Goal: Check status: Check status

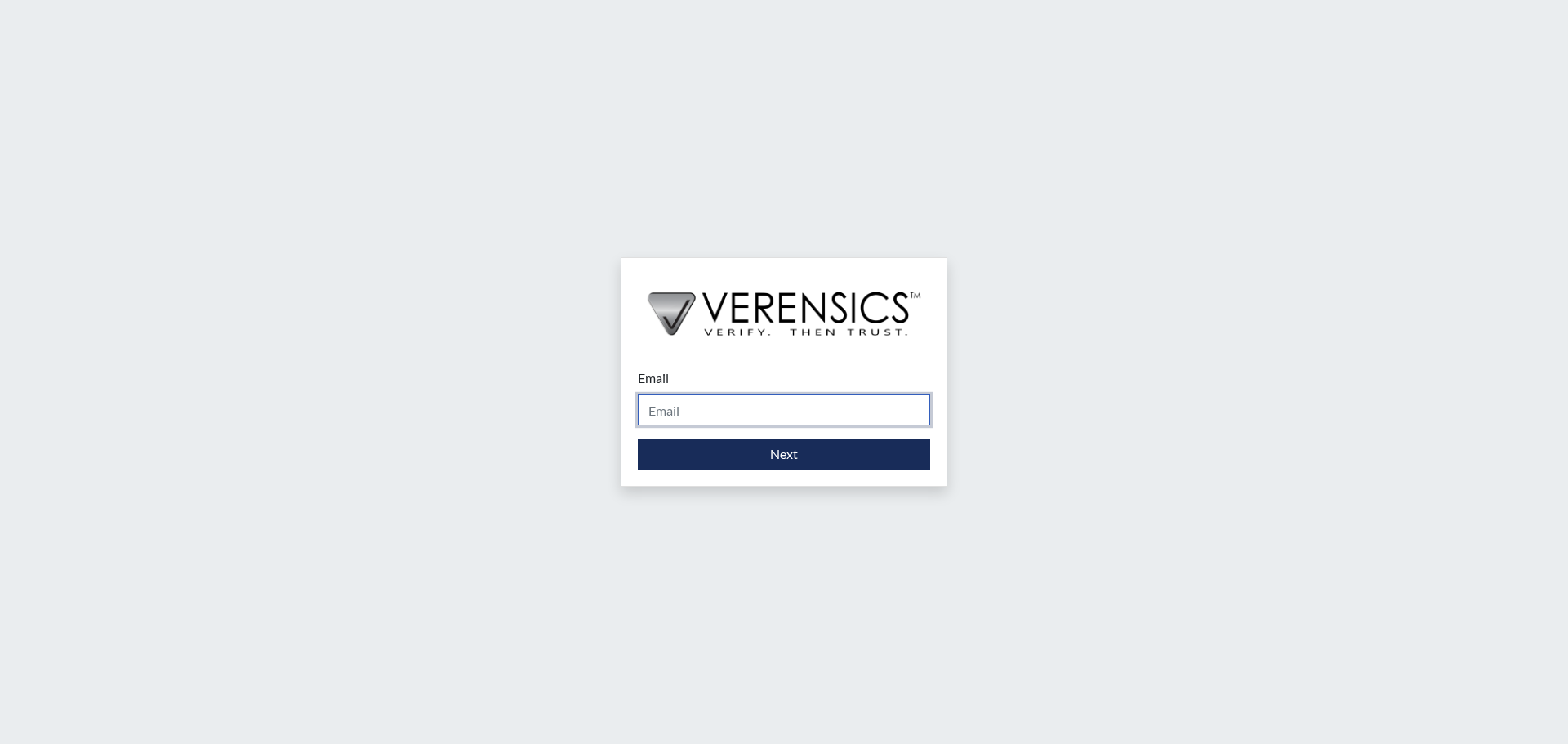
click at [661, 404] on input "Email" at bounding box center [784, 410] width 292 height 31
type input "[PERSON_NAME][EMAIL_ADDRESS][DOMAIN_NAME]"
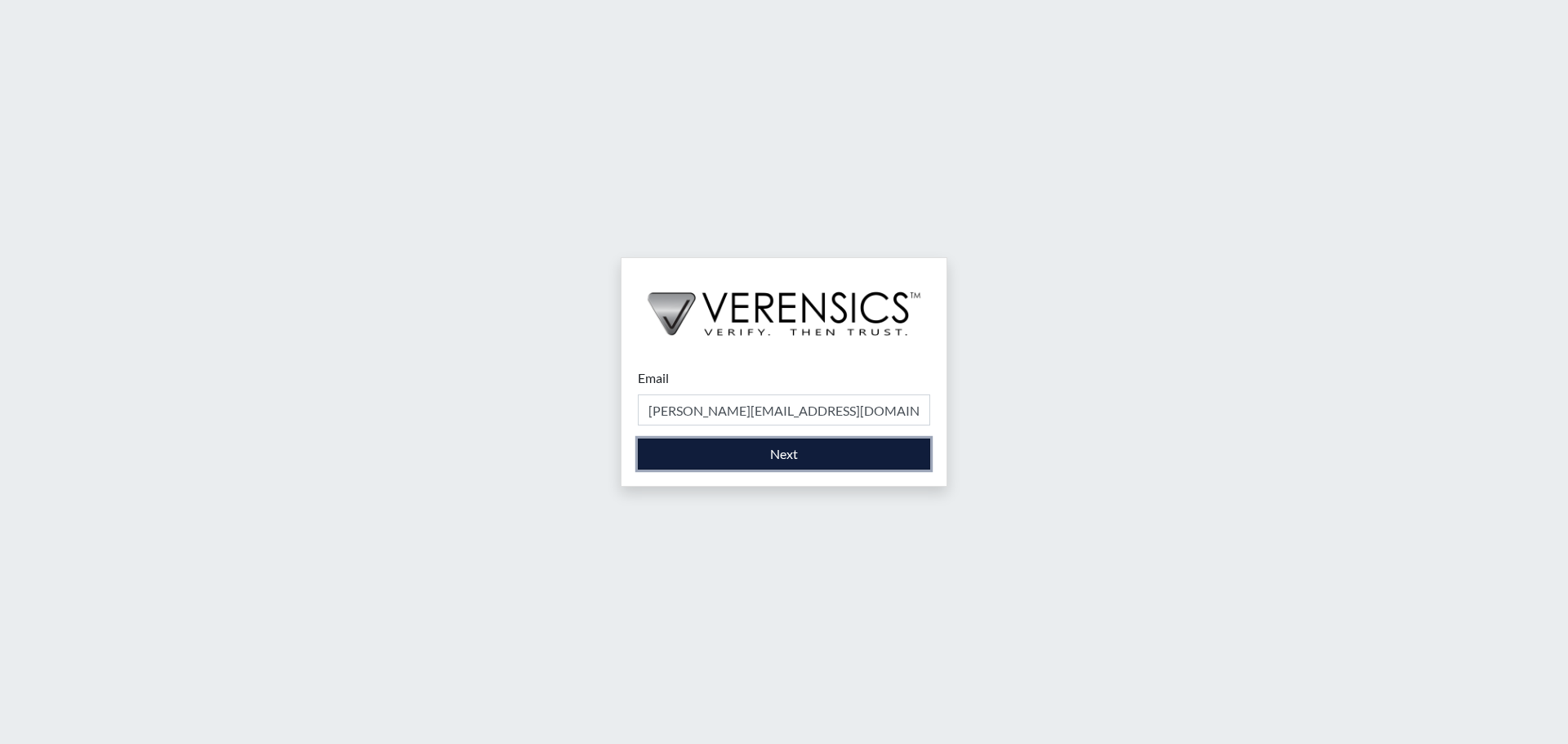
click at [776, 454] on button "Next" at bounding box center [784, 454] width 292 height 31
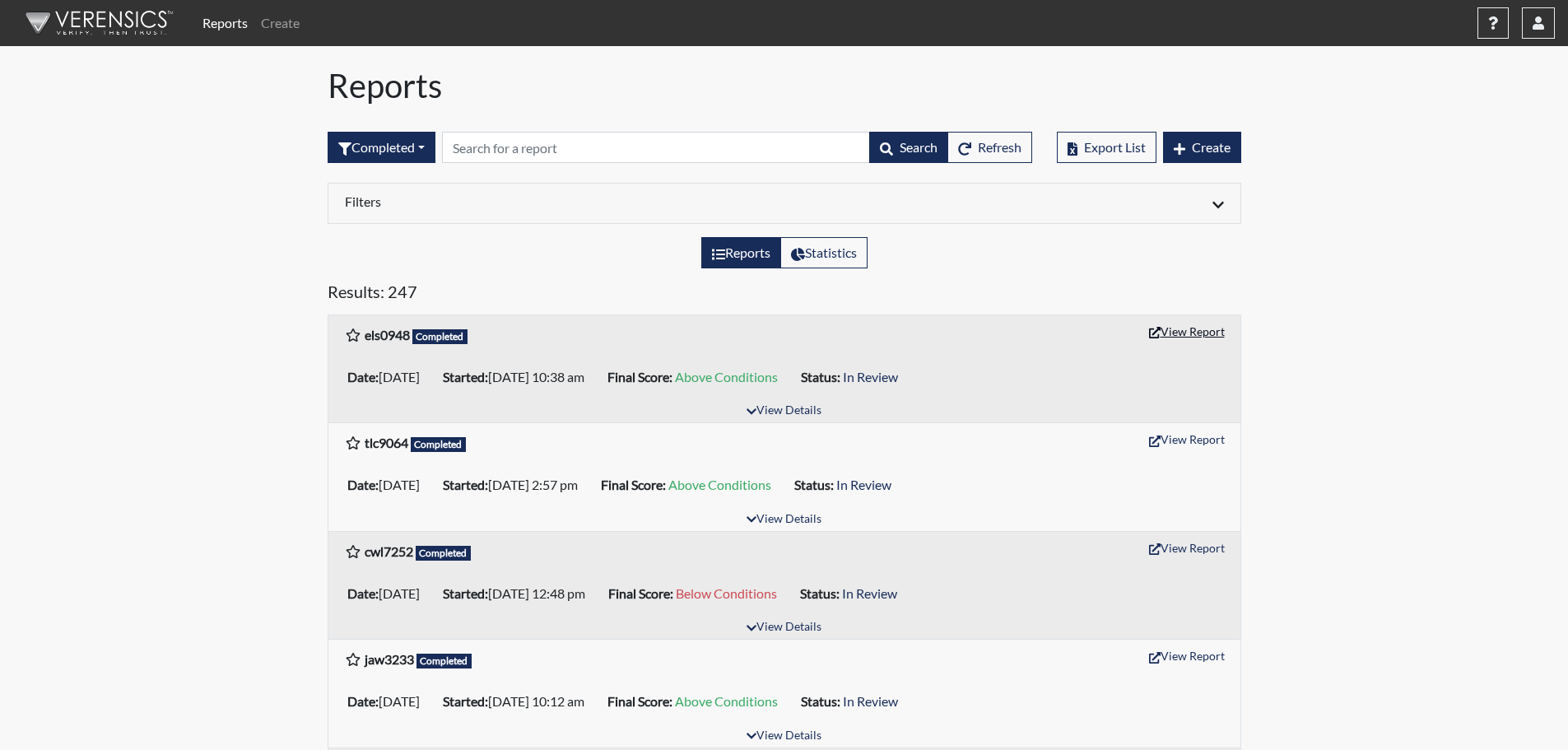
click at [1196, 329] on button "View Report" at bounding box center [1186, 332] width 90 height 26
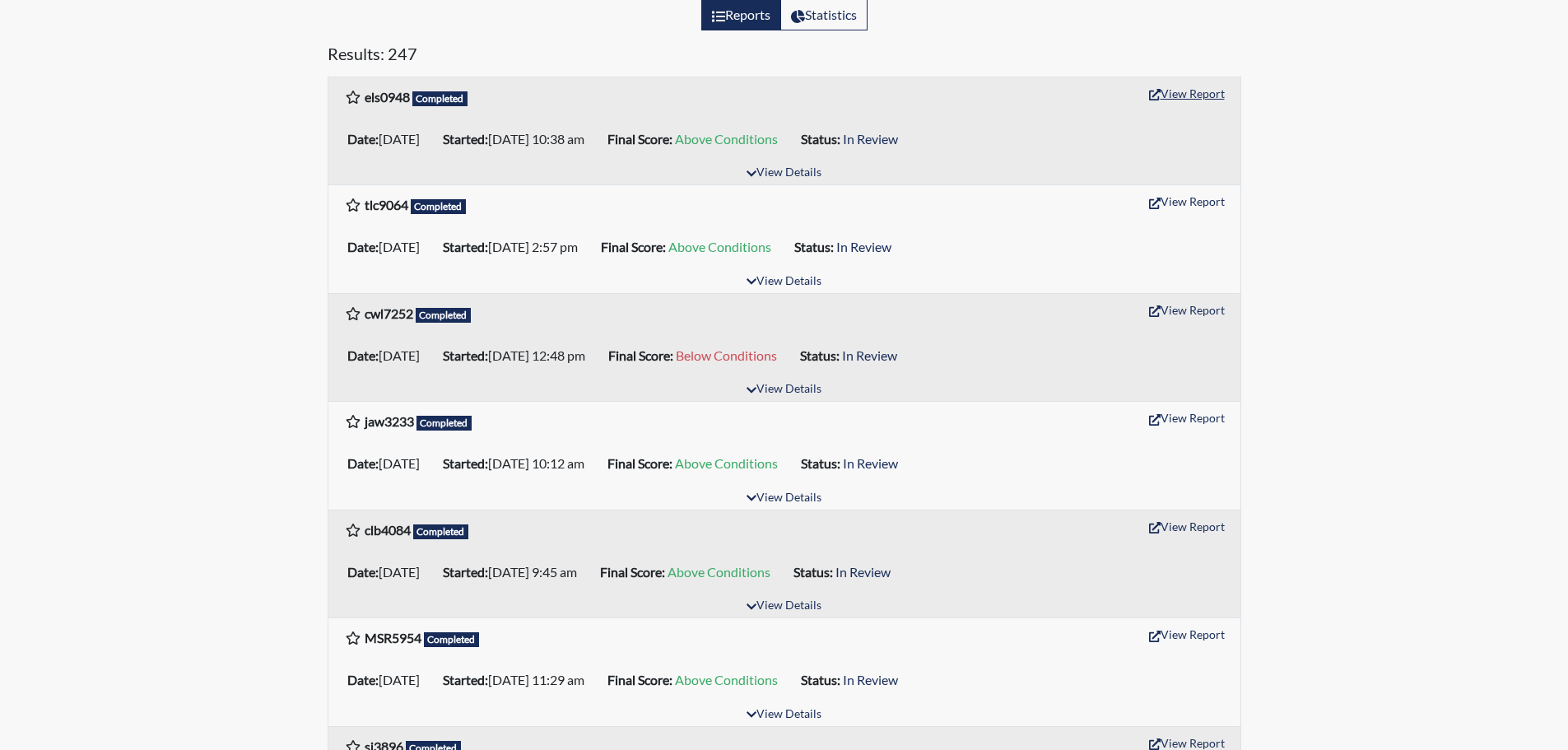
scroll to position [247, 0]
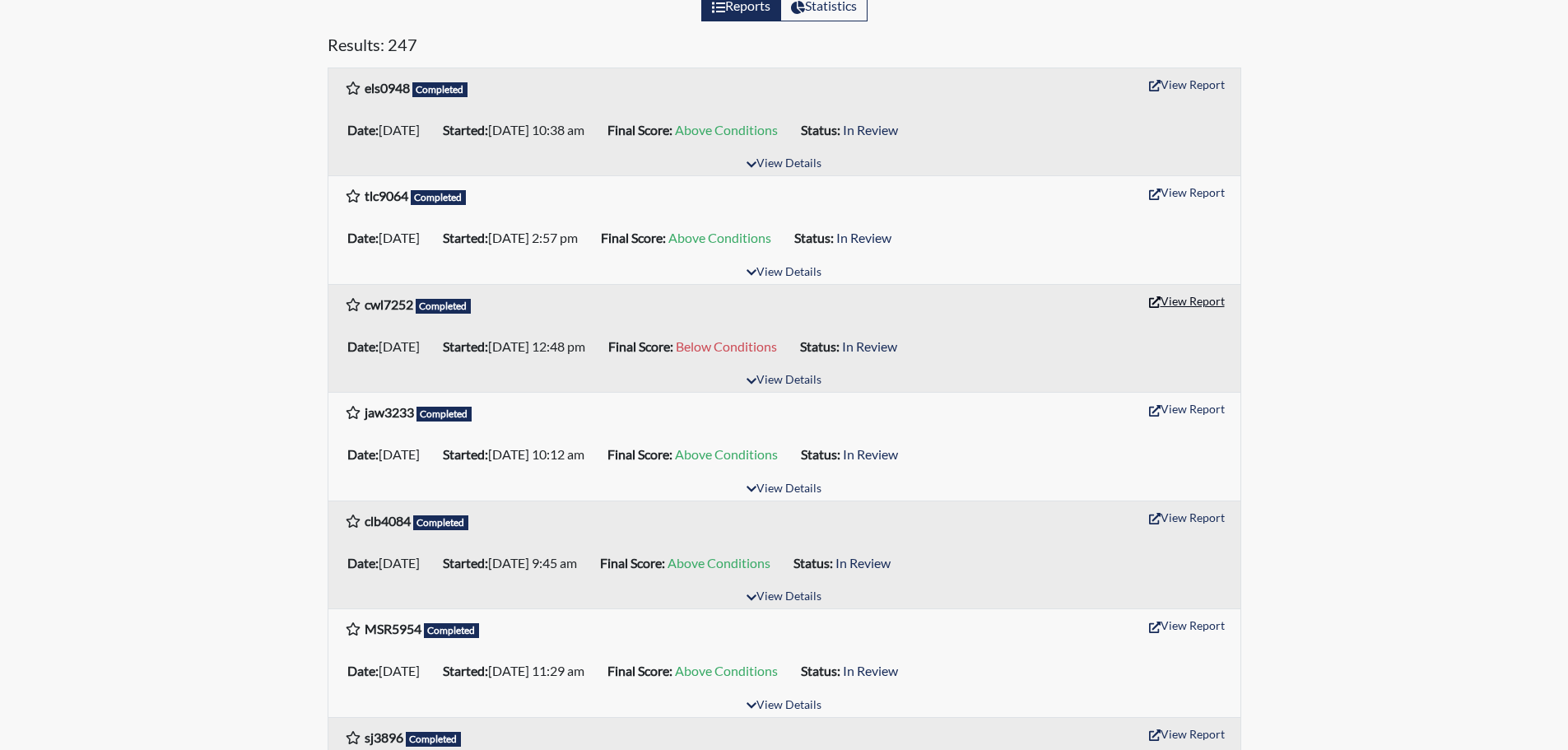
click at [1199, 302] on button "View Report" at bounding box center [1186, 301] width 90 height 26
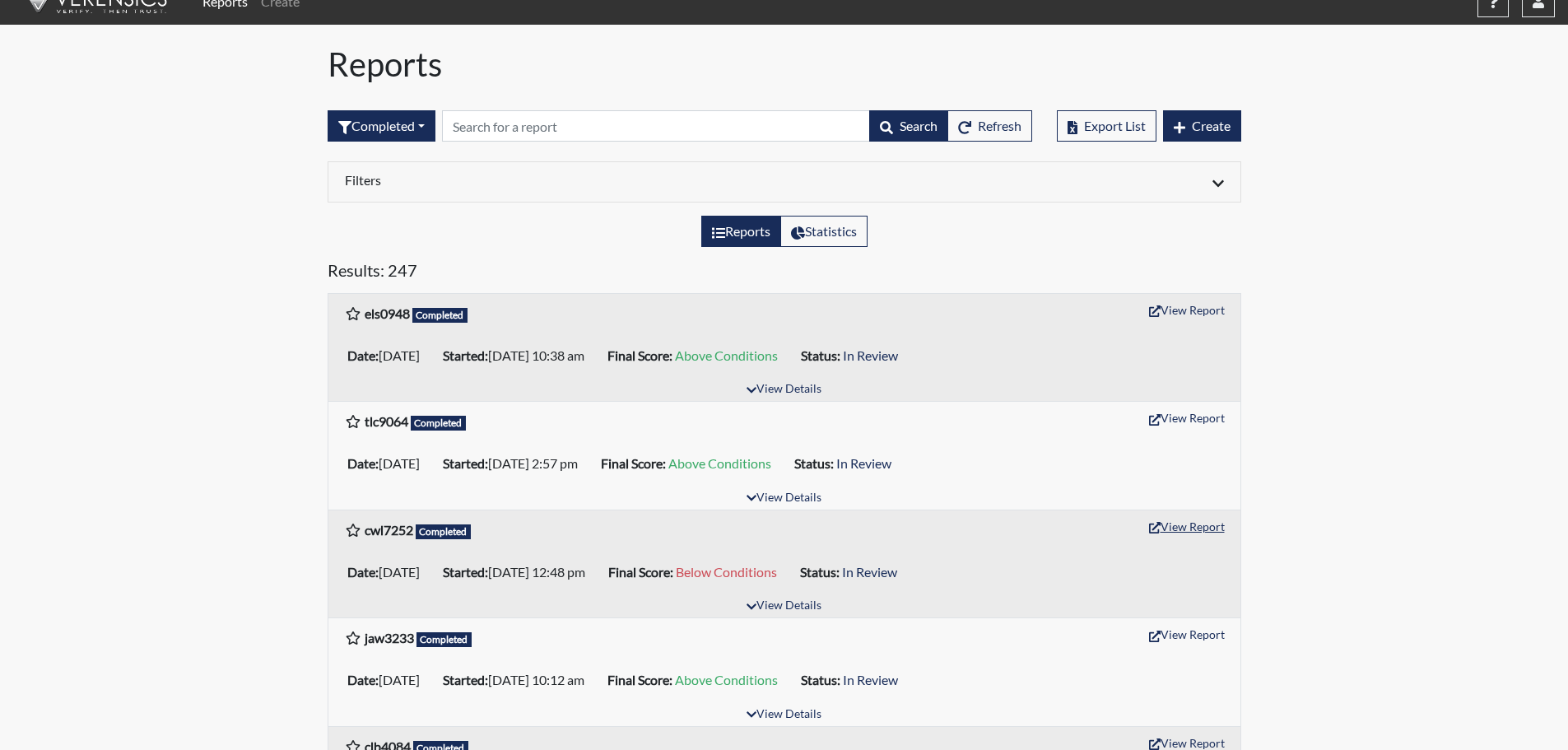
scroll to position [0, 0]
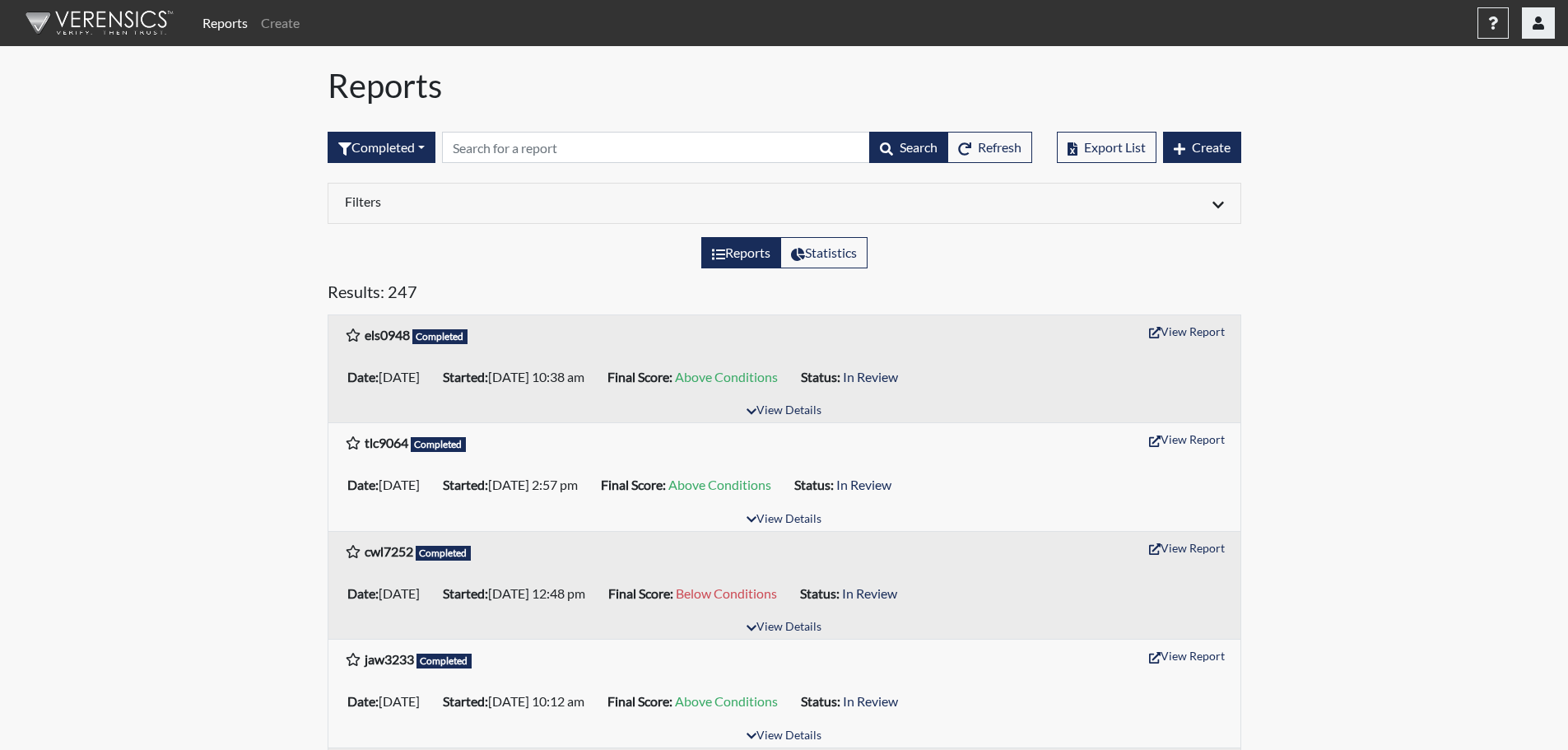
click at [1546, 23] on button "button" at bounding box center [1539, 23] width 33 height 31
click at [1447, 221] on link "Sign Out" at bounding box center [1373, 207] width 360 height 27
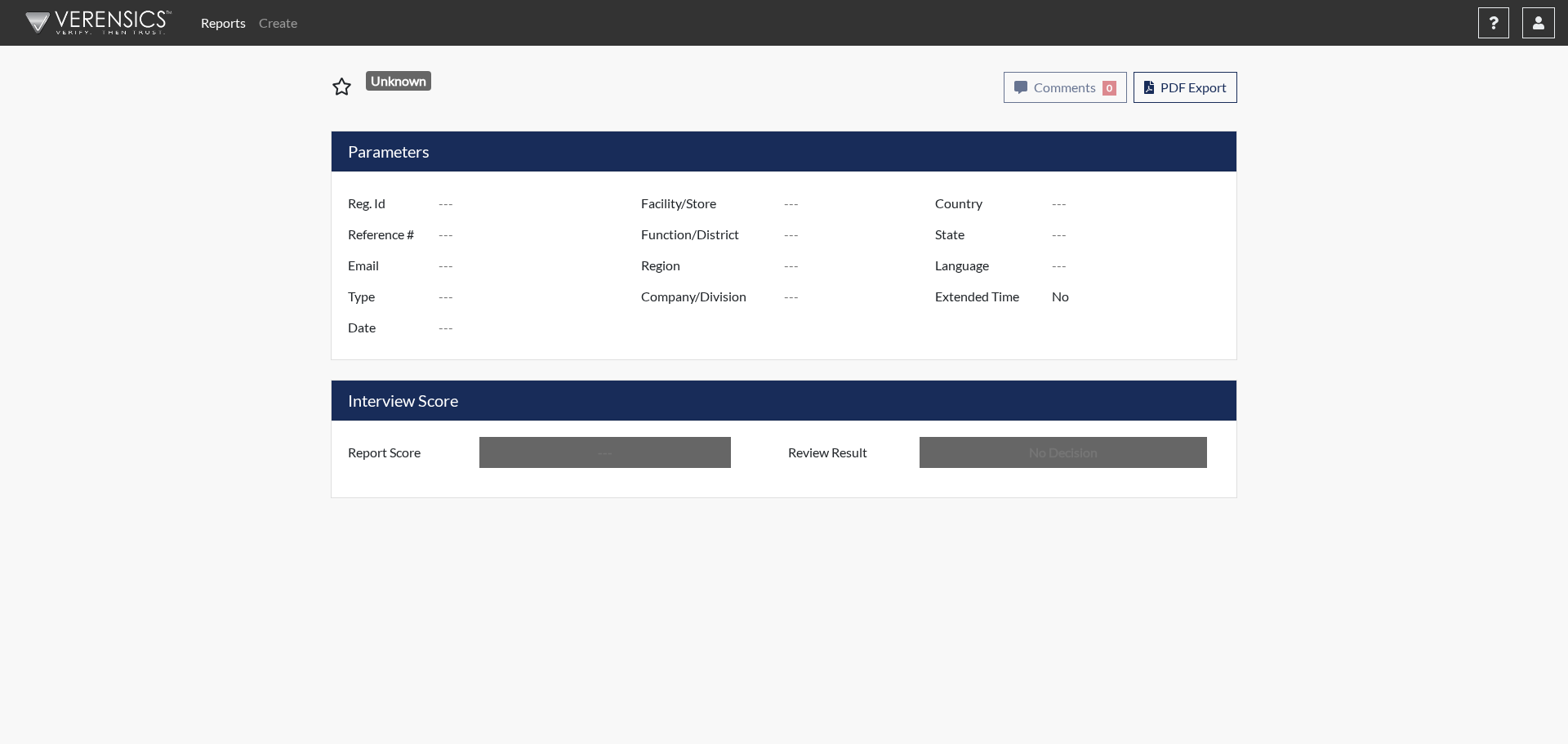
type input "els0948"
type input "51612"
type input "---"
type input "Corrections Pre-Employment"
type input "Oct 6, 2025"
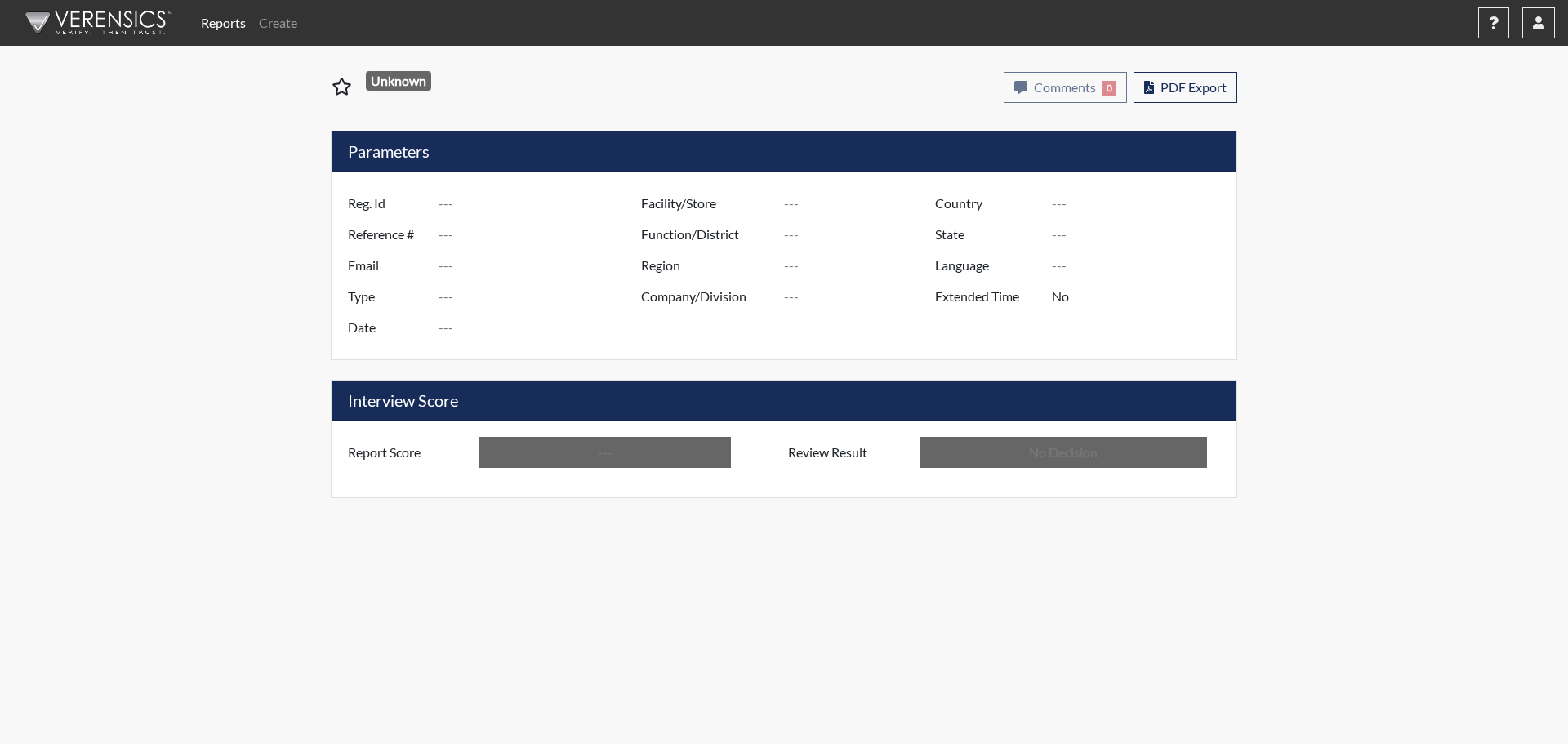
type input "[PERSON_NAME]"
type input "[GEOGRAPHIC_DATA]"
type input "[US_STATE]"
type input "English"
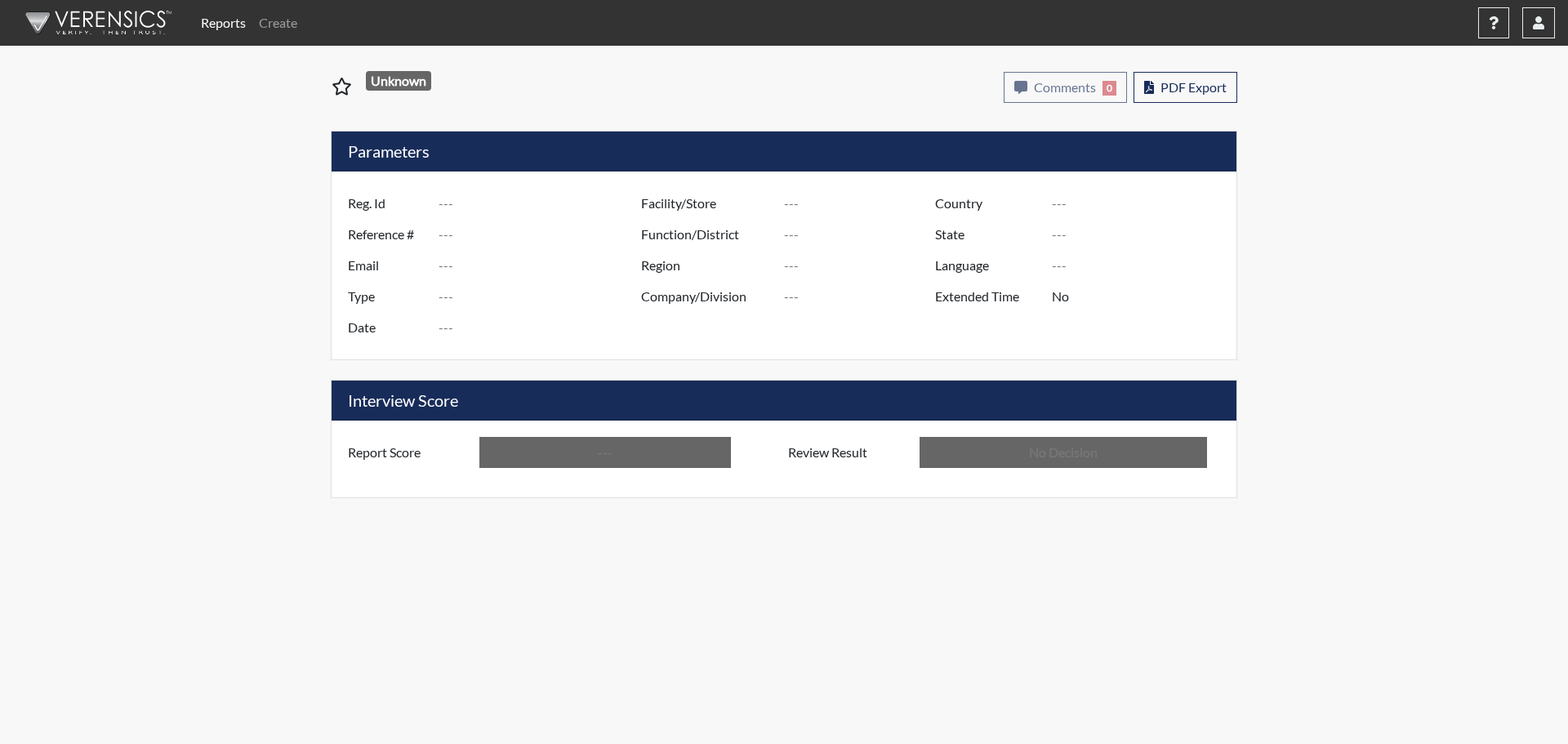
type input "Above Conditions"
type input "In Review"
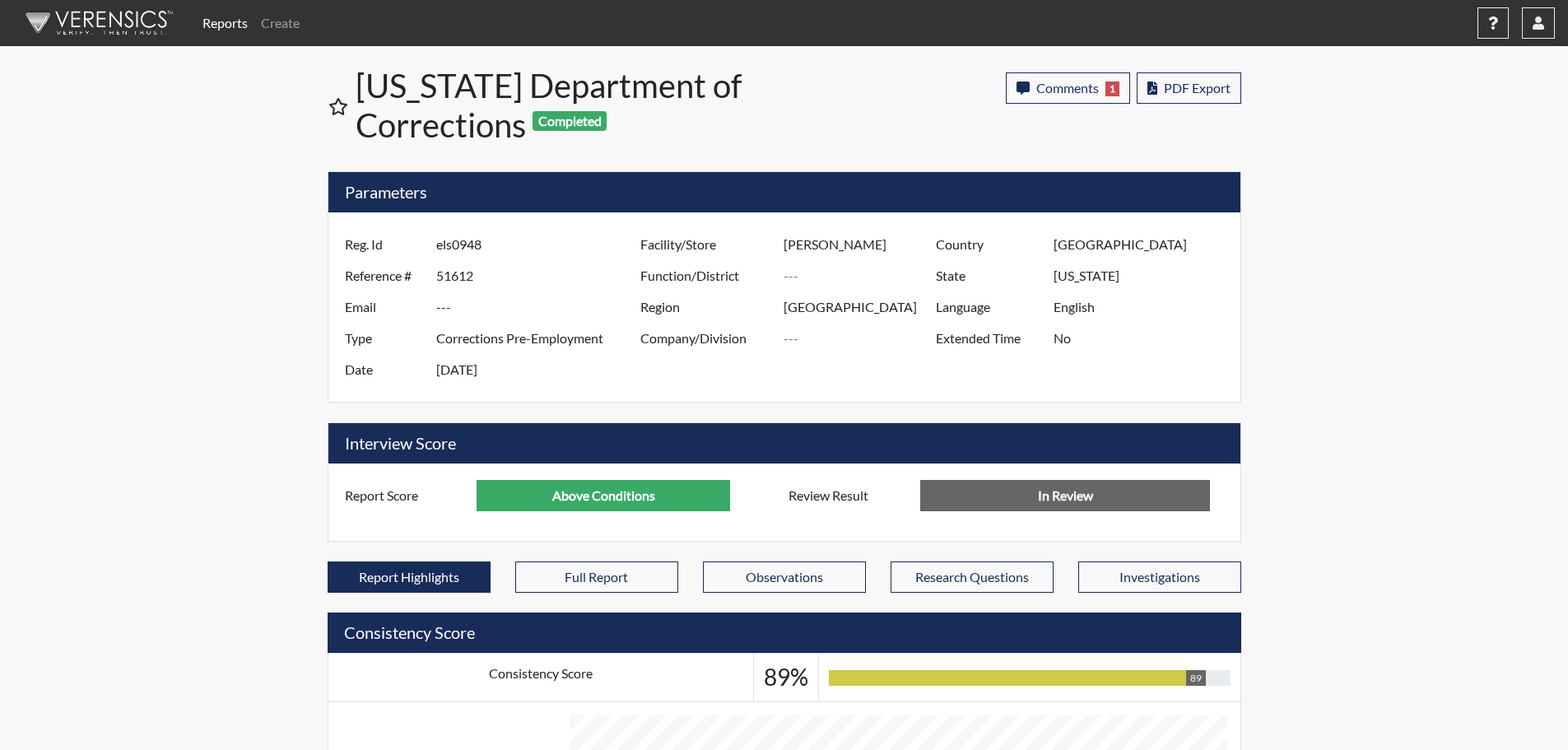
scroll to position [823402, 822484]
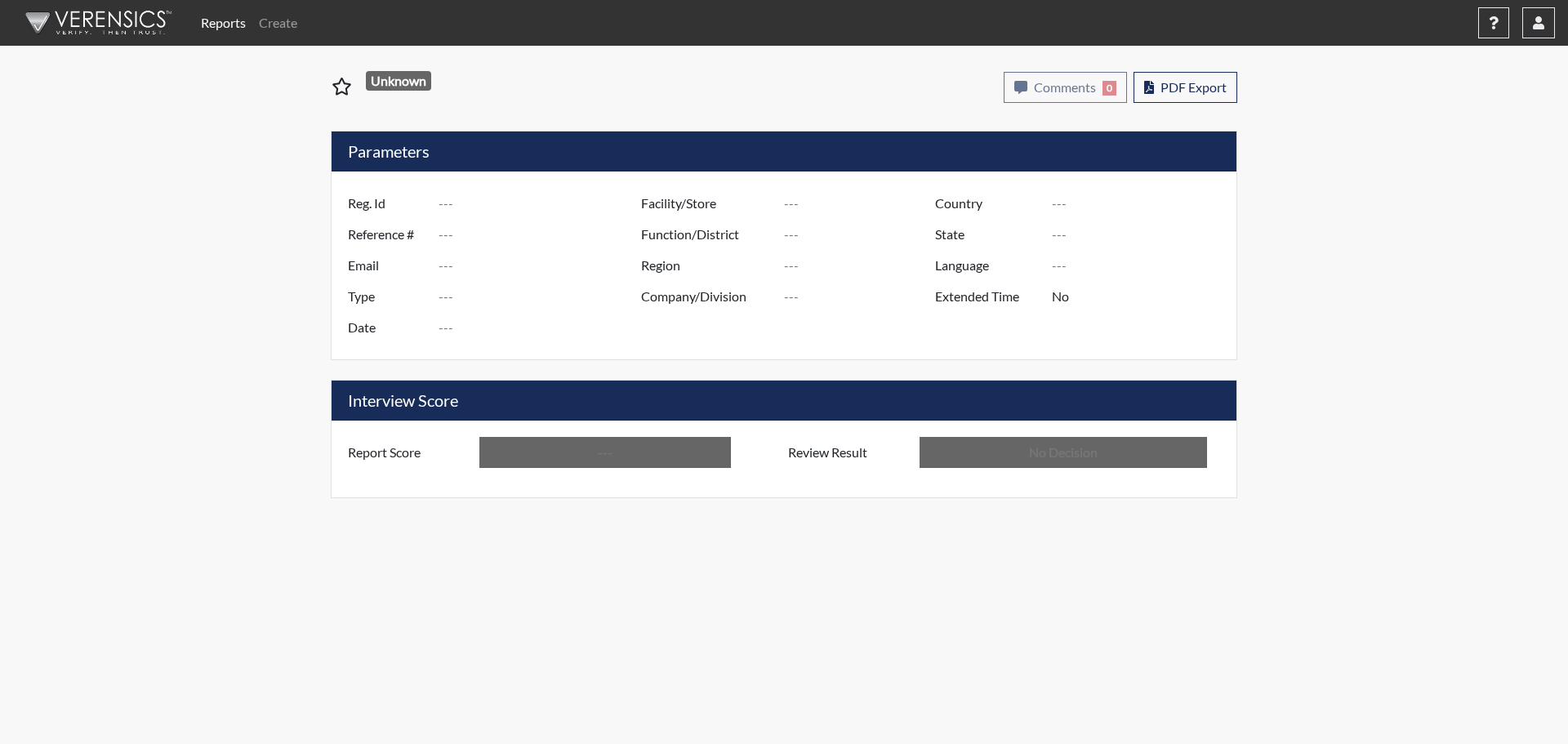
type input "cwl7252"
type input "51395"
type input "---"
type input "Corrections Pre-Employment"
type input "[DATE]"
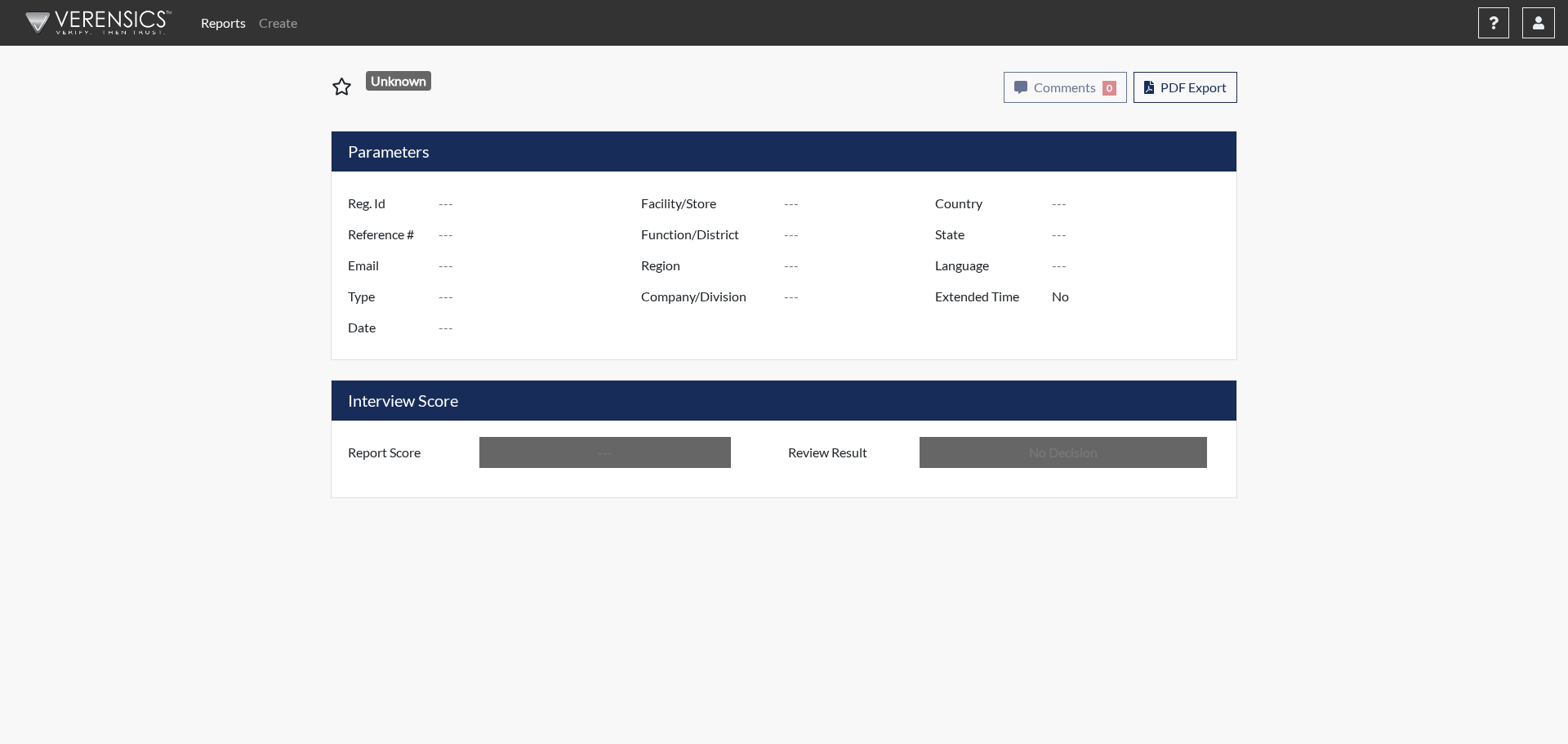
type input "[PERSON_NAME]"
type input "[GEOGRAPHIC_DATA]"
type input "[US_STATE]"
type input "English"
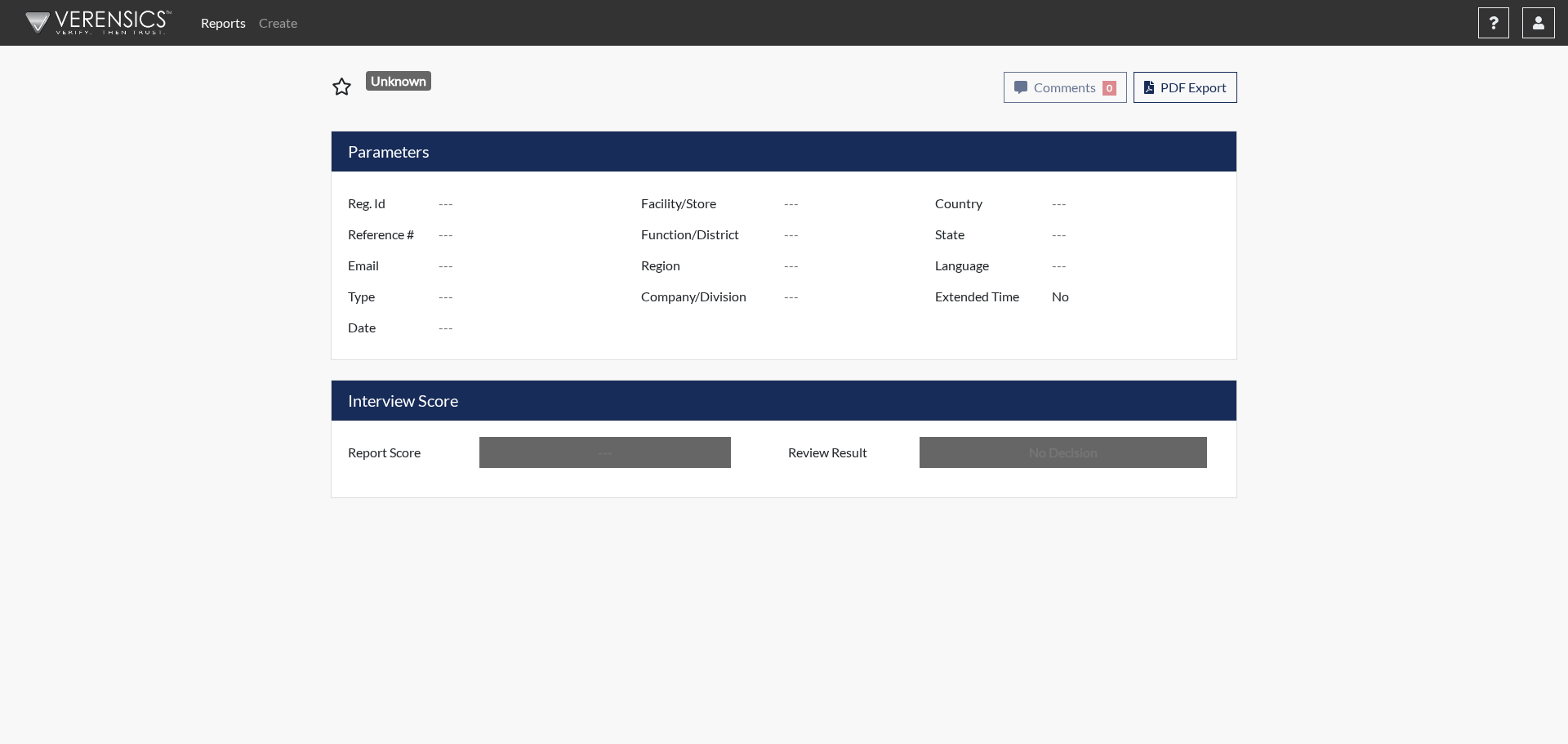
type input "Below Conditions"
type input "In Review"
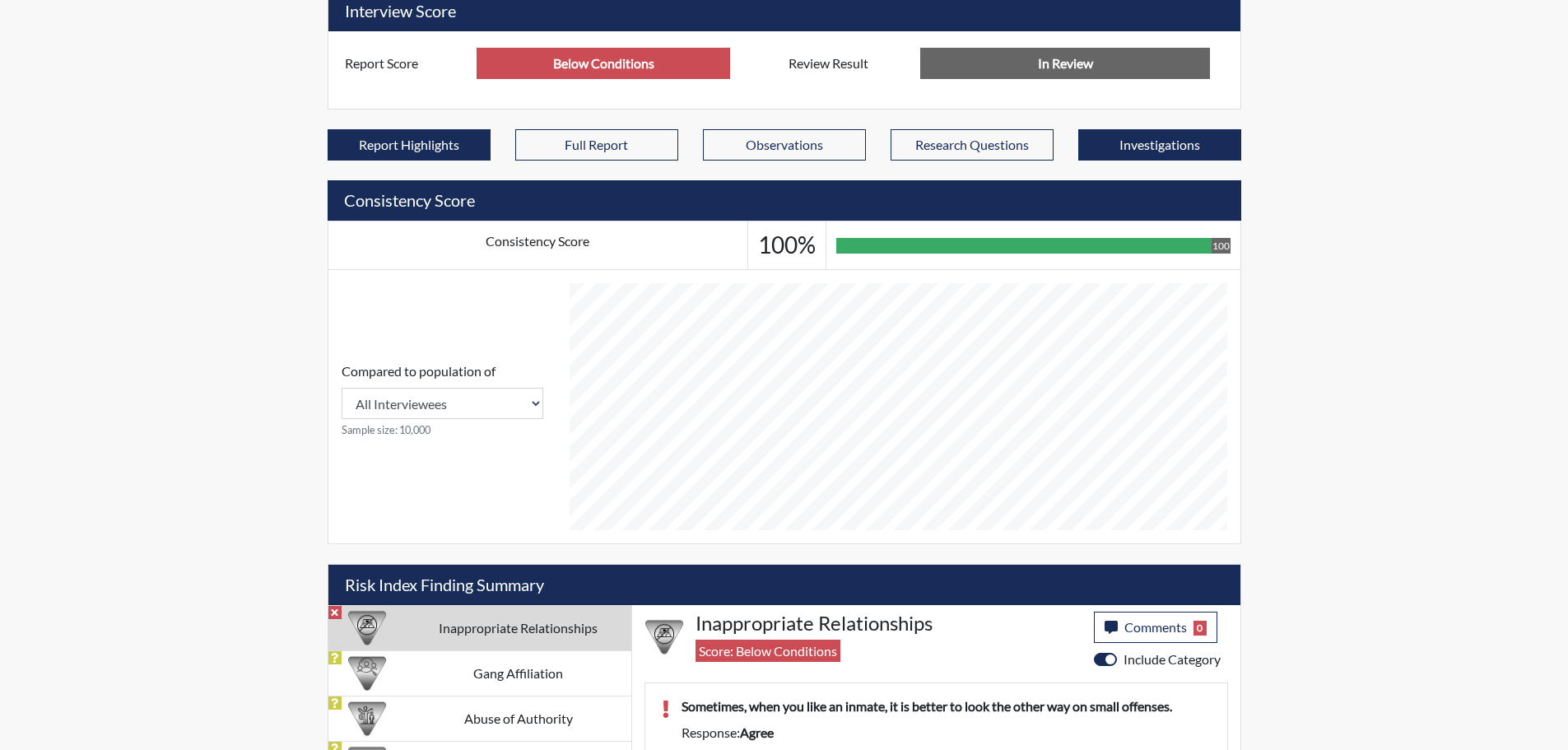
scroll to position [651, 0]
